Goal: Find specific page/section: Find specific page/section

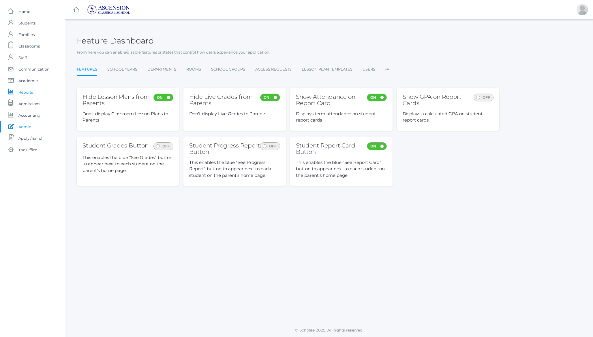
click at [23, 96] on span "Reports" at bounding box center [25, 93] width 14 height 12
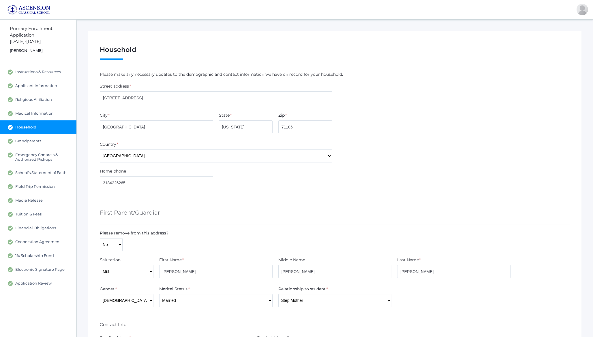
scroll to position [113, 0]
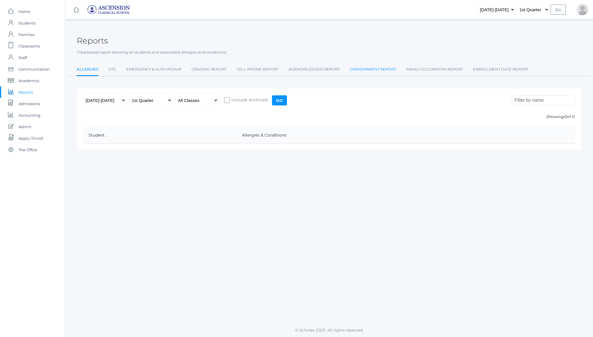
click at [368, 71] on link "Grandparent Report" at bounding box center [373, 70] width 46 height 12
